Goal: Navigation & Orientation: Find specific page/section

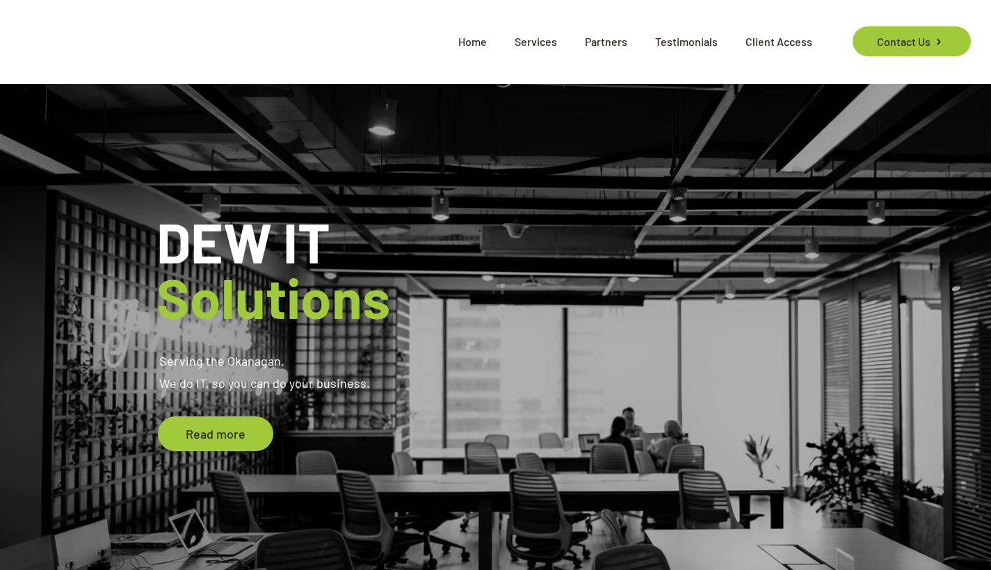
scroll to position [3, 0]
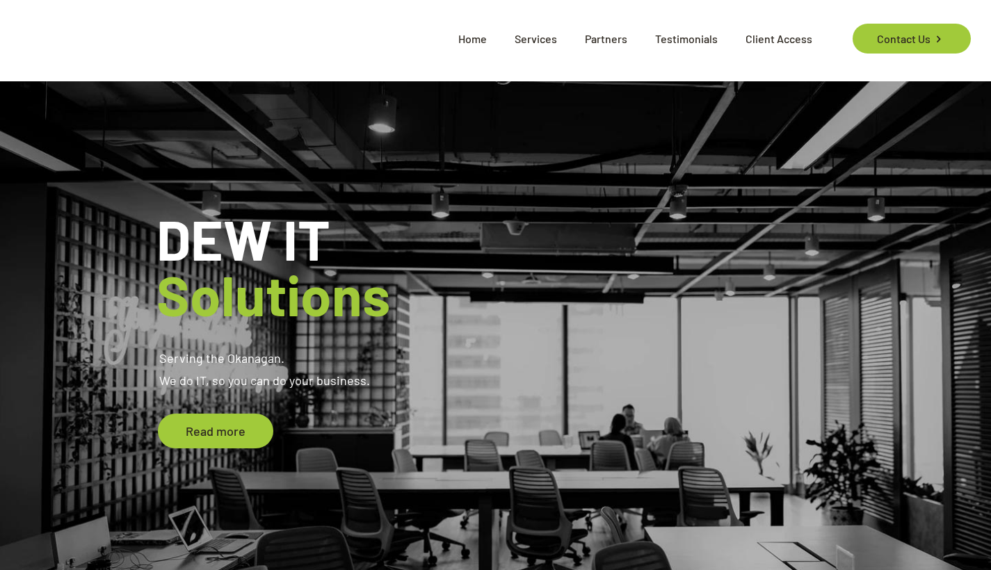
click at [675, 40] on span "Testimonials" at bounding box center [686, 39] width 90 height 42
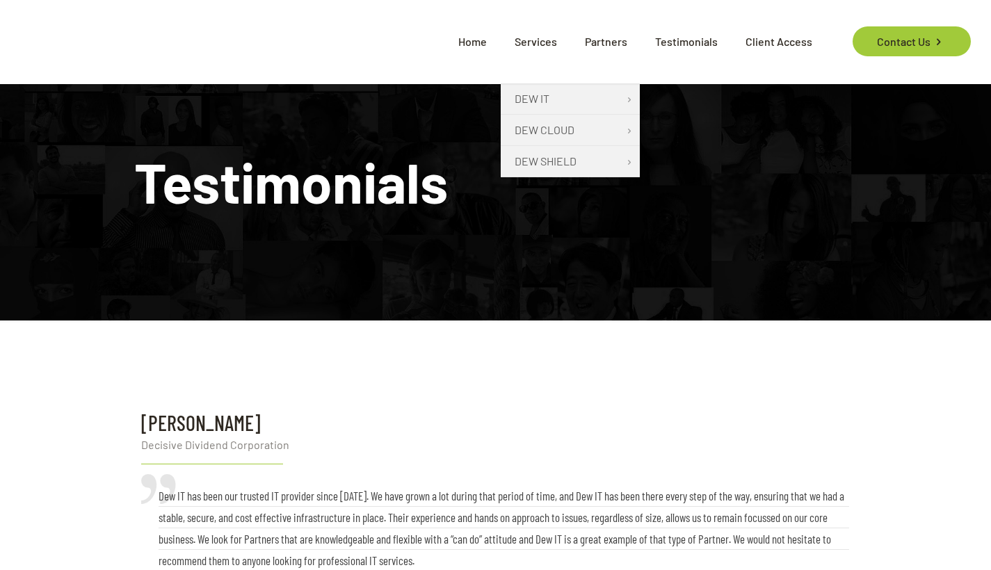
click at [549, 44] on span "Services" at bounding box center [536, 42] width 70 height 42
click at [537, 34] on span "Services" at bounding box center [536, 42] width 70 height 42
click at [536, 40] on span "Services" at bounding box center [536, 42] width 70 height 42
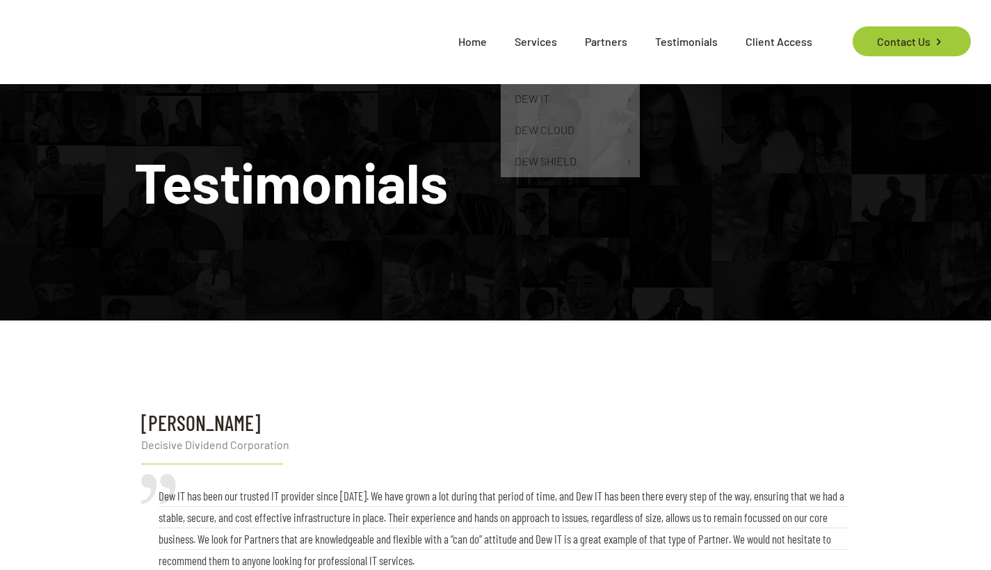
click at [486, 44] on span "Home" at bounding box center [472, 42] width 56 height 42
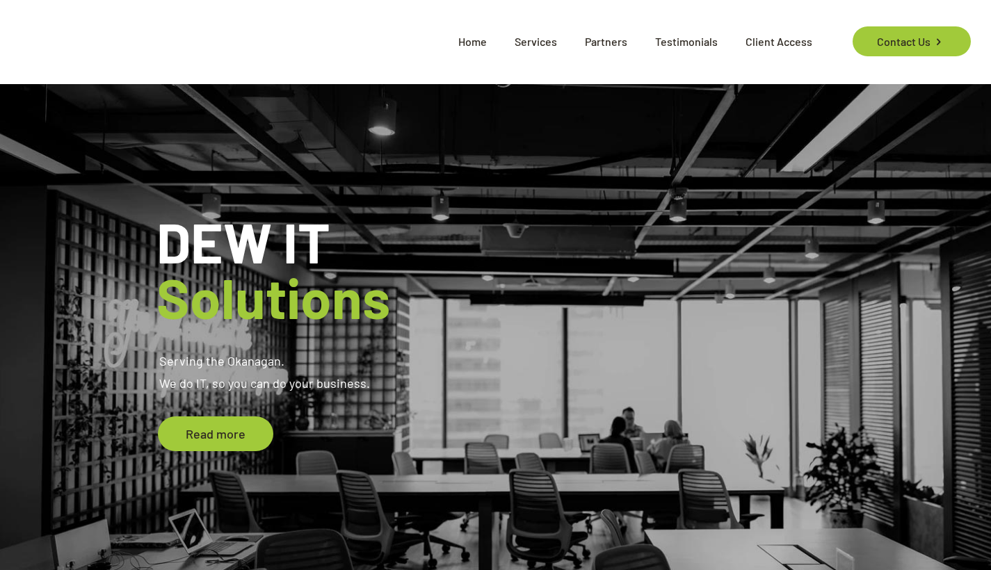
click at [609, 44] on span "Partners" at bounding box center [606, 42] width 70 height 42
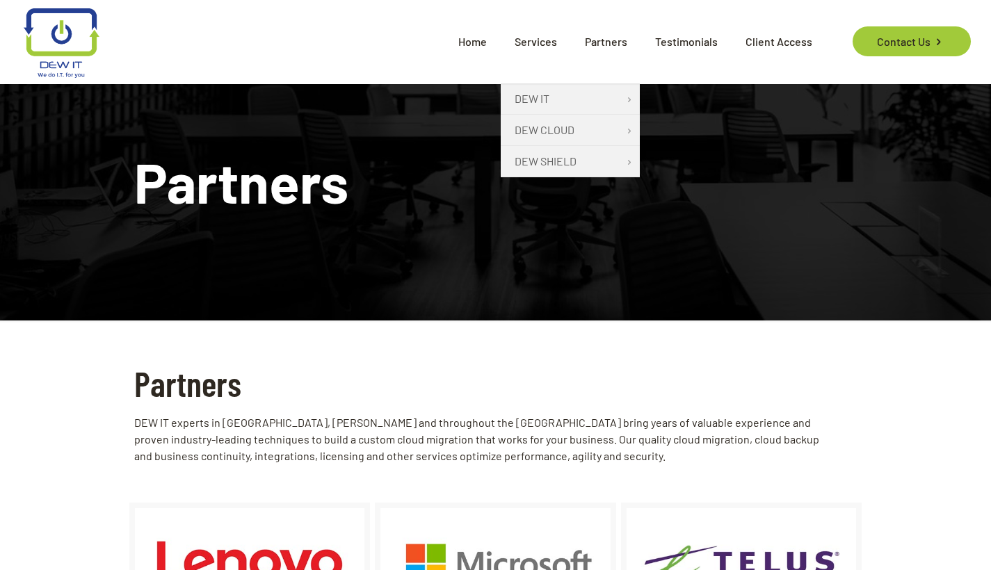
click at [536, 45] on span "Services" at bounding box center [536, 42] width 70 height 42
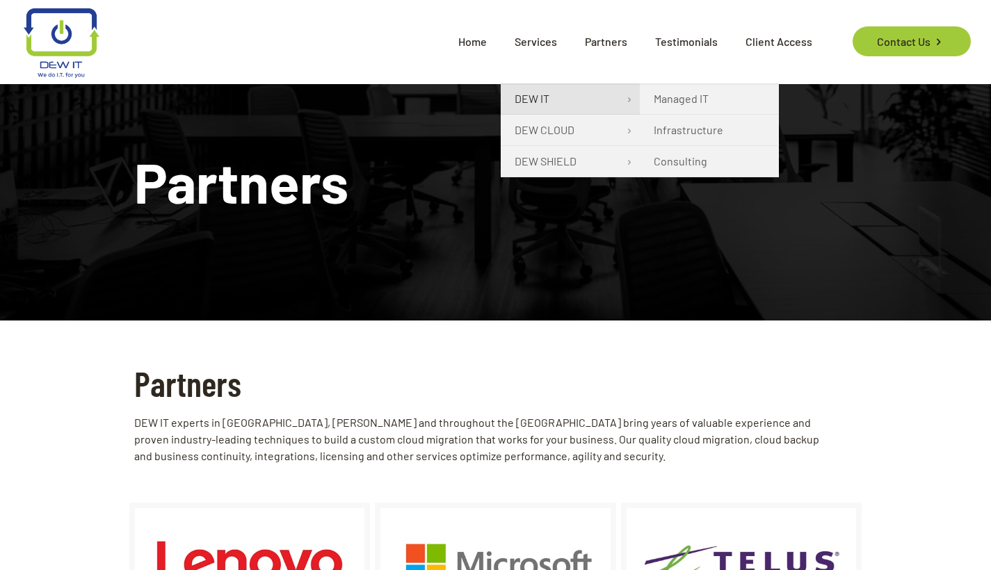
click at [559, 94] on link "DEW IT" at bounding box center [570, 98] width 139 height 31
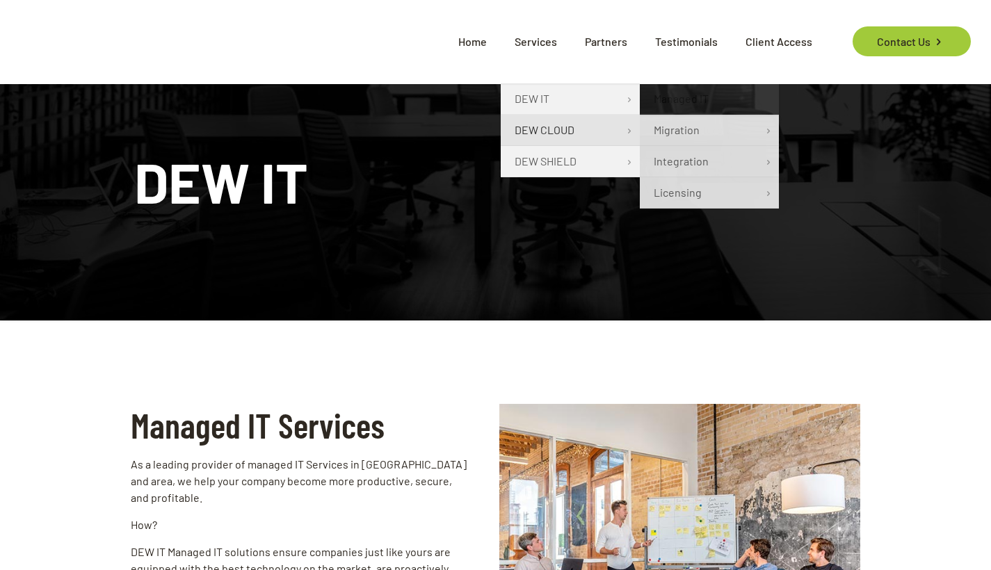
click at [575, 134] on span "DEW CLOUD" at bounding box center [545, 130] width 60 height 17
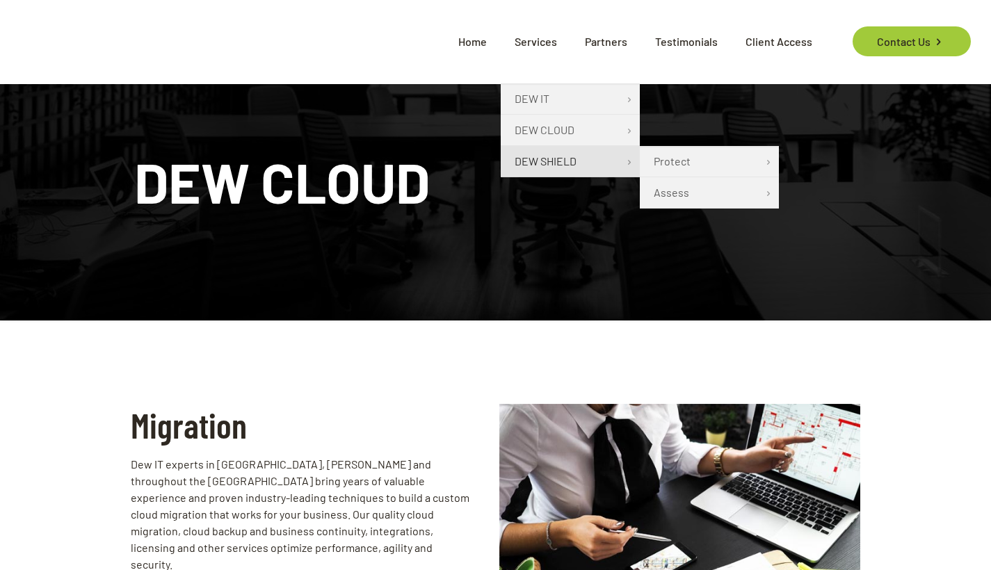
click at [551, 150] on link "DEW SHIELD" at bounding box center [570, 161] width 139 height 31
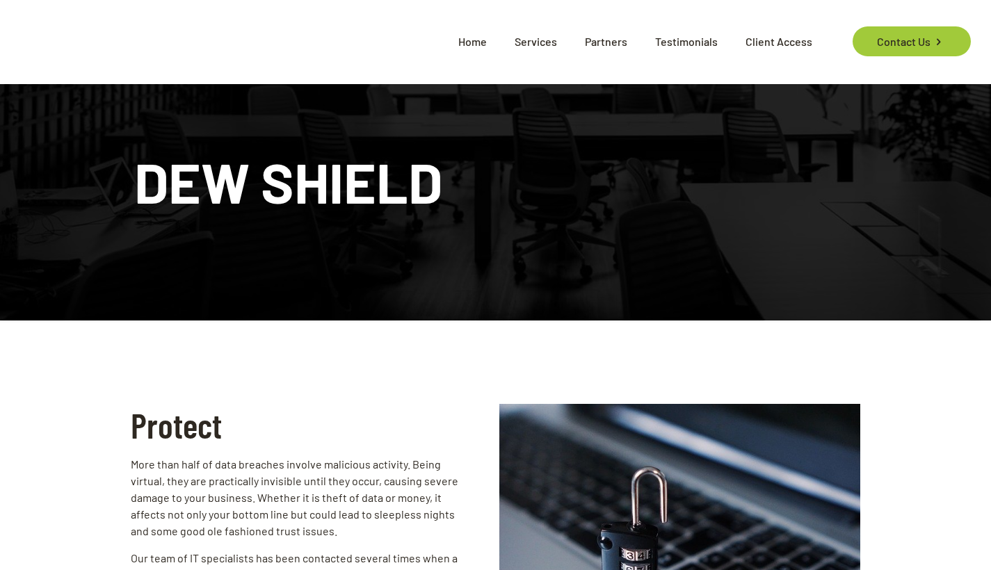
click at [689, 45] on span "Testimonials" at bounding box center [686, 42] width 90 height 42
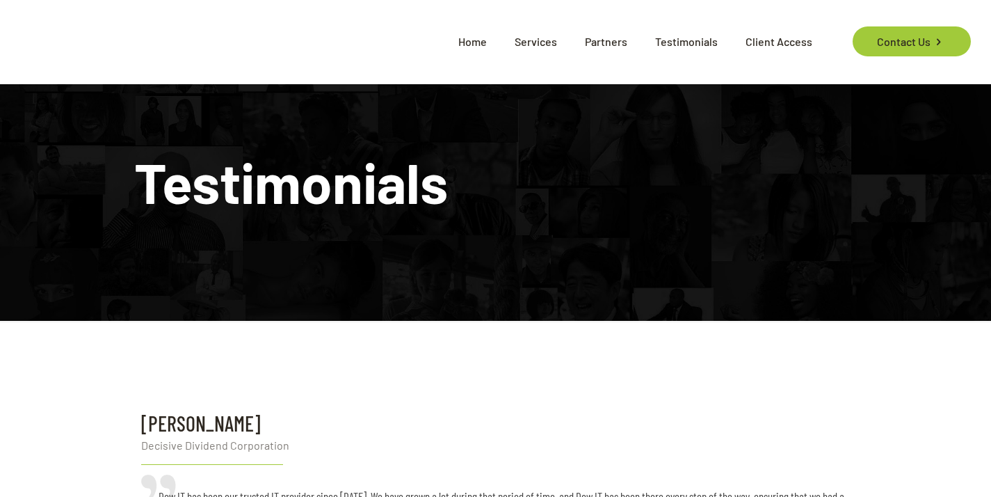
click at [619, 260] on div "Testimonials" at bounding box center [495, 202] width 991 height 236
